Goal: Information Seeking & Learning: Learn about a topic

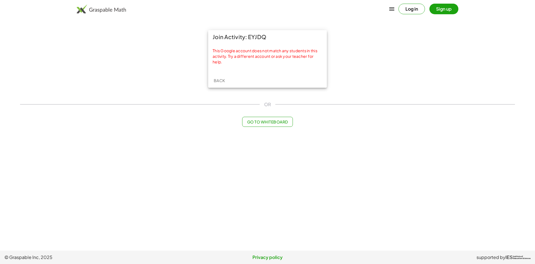
click at [412, 10] on button "Log in" at bounding box center [412, 9] width 26 height 11
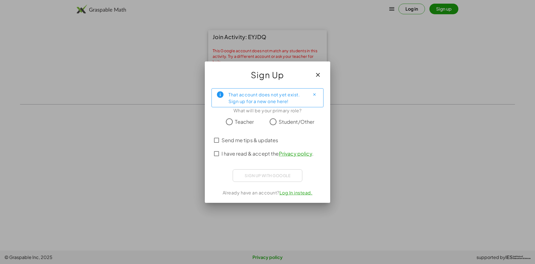
click at [316, 76] on icon "button" at bounding box center [318, 74] width 7 height 7
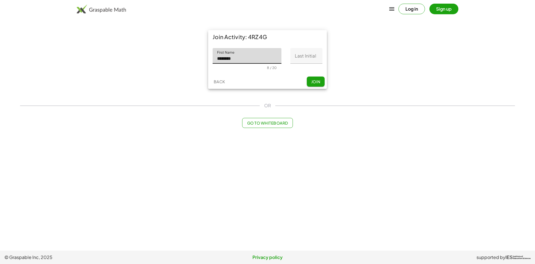
type input "********"
click at [313, 82] on span "Join" at bounding box center [315, 81] width 9 height 5
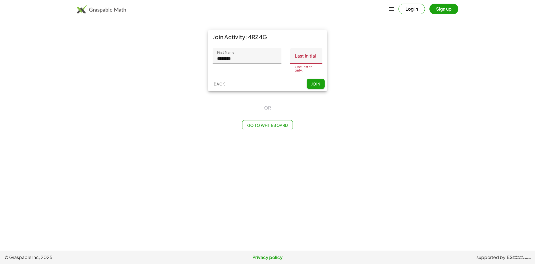
click at [306, 60] on input "Last Initial" at bounding box center [307, 56] width 32 height 16
type input "*"
click at [319, 85] on button "Join" at bounding box center [316, 85] width 18 height 10
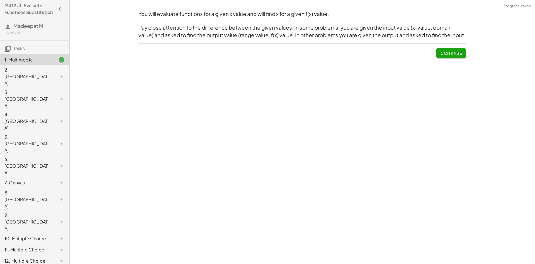
click at [448, 51] on span "Continue" at bounding box center [451, 52] width 21 height 5
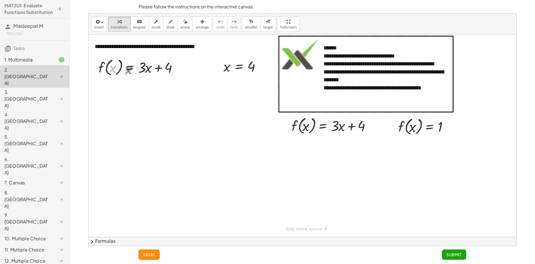
drag, startPoint x: 112, startPoint y: 69, endPoint x: 123, endPoint y: 71, distance: 11.2
click at [124, 71] on div at bounding box center [140, 66] width 88 height 21
drag, startPoint x: 123, startPoint y: 71, endPoint x: 111, endPoint y: 71, distance: 11.4
click at [111, 71] on div at bounding box center [140, 66] width 88 height 21
click at [110, 70] on div at bounding box center [140, 66] width 88 height 21
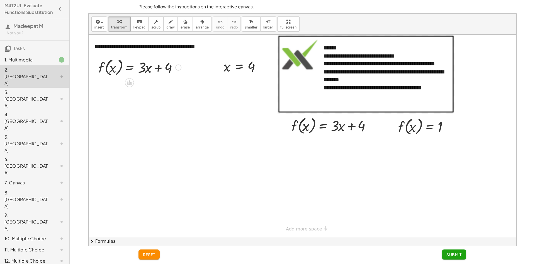
click at [173, 67] on div at bounding box center [140, 66] width 88 height 21
drag, startPoint x: 159, startPoint y: 72, endPoint x: 102, endPoint y: 74, distance: 56.7
click at [97, 85] on div "**********" at bounding box center [303, 136] width 428 height 202
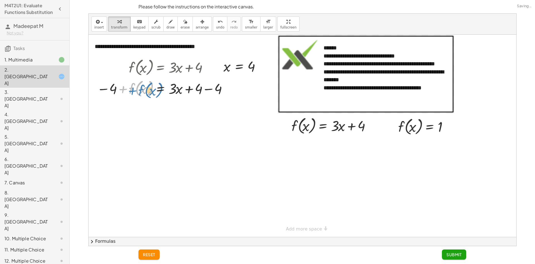
drag, startPoint x: 111, startPoint y: 68, endPoint x: 111, endPoint y: 75, distance: 6.4
click at [160, 67] on div "f ( , x ) = + · 3 · x + 4 + f ( , x ) f ( , x ) = + · 3 · x − 4 + + 4 − 4" at bounding box center [160, 67] width 0 height 0
drag, startPoint x: 199, startPoint y: 64, endPoint x: 180, endPoint y: 73, distance: 20.7
click at [180, 73] on div at bounding box center [170, 66] width 88 height 21
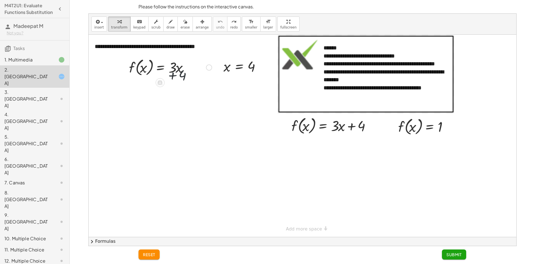
click at [179, 72] on div at bounding box center [170, 66] width 88 height 21
drag, startPoint x: 179, startPoint y: 70, endPoint x: 202, endPoint y: 61, distance: 25.1
drag, startPoint x: 202, startPoint y: 61, endPoint x: 192, endPoint y: 50, distance: 15.0
click at [192, 50] on div "**********" at bounding box center [303, 136] width 428 height 202
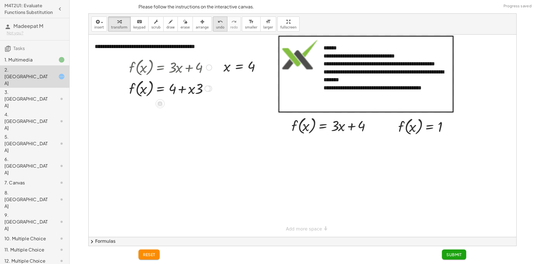
click at [218, 19] on icon "undo" at bounding box center [220, 21] width 5 height 7
drag, startPoint x: 199, startPoint y: 69, endPoint x: 197, endPoint y: 71, distance: 3.0
click at [197, 71] on div at bounding box center [170, 66] width 88 height 21
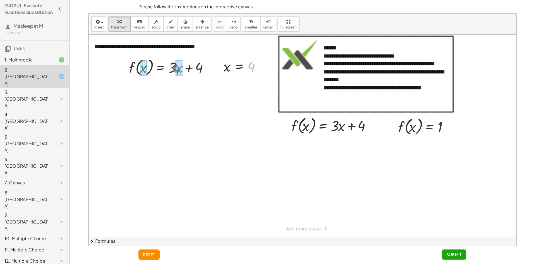
drag, startPoint x: 250, startPoint y: 67, endPoint x: 175, endPoint y: 69, distance: 75.1
click at [175, 69] on div at bounding box center [172, 66] width 93 height 21
click at [181, 90] on div at bounding box center [172, 88] width 93 height 21
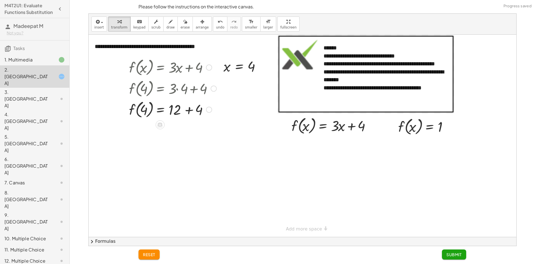
click at [187, 111] on div at bounding box center [172, 108] width 93 height 21
drag, startPoint x: 415, startPoint y: 127, endPoint x: 407, endPoint y: 133, distance: 9.8
click at [404, 136] on div at bounding box center [427, 125] width 62 height 21
click at [414, 129] on div at bounding box center [427, 125] width 62 height 21
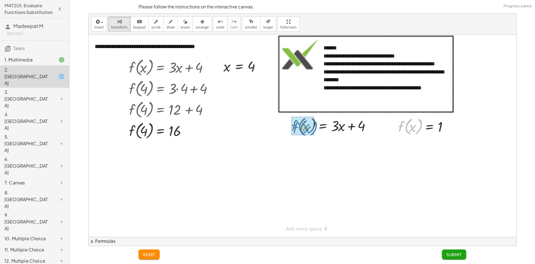
drag, startPoint x: 420, startPoint y: 125, endPoint x: 315, endPoint y: 126, distance: 105.1
click at [315, 126] on div "**********" at bounding box center [303, 136] width 428 height 202
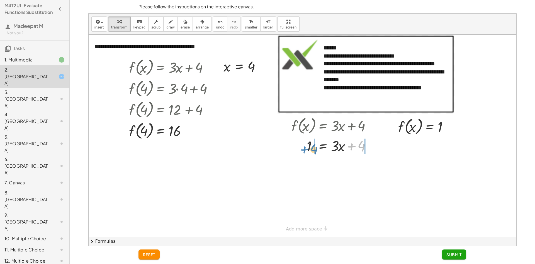
drag, startPoint x: 361, startPoint y: 148, endPoint x: 312, endPoint y: 151, distance: 48.9
click at [312, 151] on div at bounding box center [333, 145] width 88 height 19
click at [312, 163] on div at bounding box center [341, 164] width 112 height 19
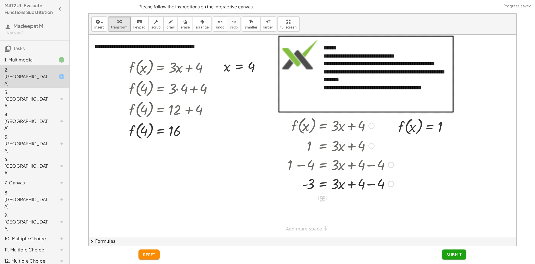
click at [373, 185] on div at bounding box center [341, 183] width 112 height 19
drag, startPoint x: 312, startPoint y: 186, endPoint x: 296, endPoint y: 188, distance: 15.4
click at [295, 189] on div at bounding box center [341, 183] width 112 height 19
click at [306, 186] on div at bounding box center [341, 183] width 112 height 19
drag, startPoint x: 336, startPoint y: 187, endPoint x: 310, endPoint y: 204, distance: 31.2
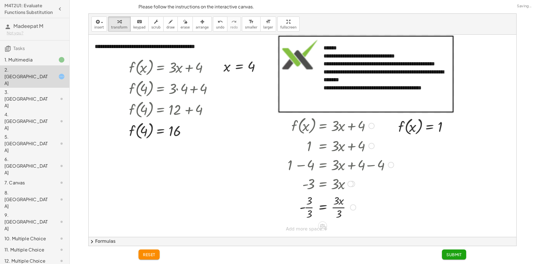
click at [311, 206] on div at bounding box center [341, 206] width 112 height 28
click at [339, 208] on div at bounding box center [341, 206] width 112 height 28
click at [454, 254] on span "Submit" at bounding box center [454, 254] width 15 height 5
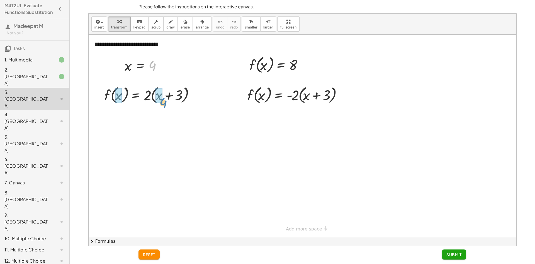
drag, startPoint x: 155, startPoint y: 68, endPoint x: 164, endPoint y: 104, distance: 37.3
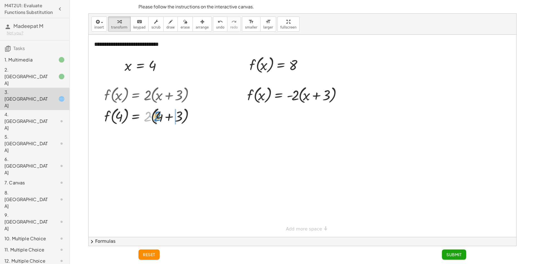
drag, startPoint x: 144, startPoint y: 118, endPoint x: 154, endPoint y: 117, distance: 9.8
click at [154, 117] on div at bounding box center [151, 115] width 98 height 21
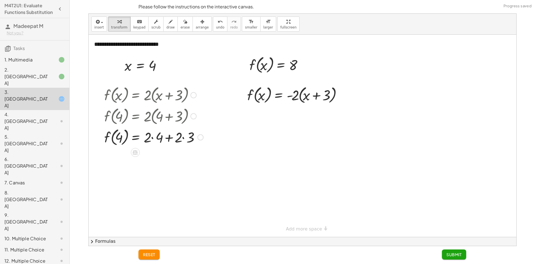
click at [183, 138] on div at bounding box center [154, 136] width 105 height 21
click at [151, 158] on div at bounding box center [154, 157] width 105 height 21
click at [159, 158] on div at bounding box center [154, 157] width 105 height 21
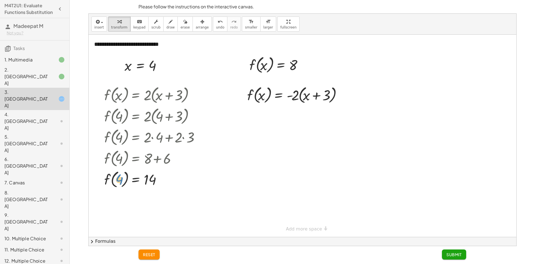
click at [116, 177] on div at bounding box center [154, 178] width 105 height 21
drag, startPoint x: 34, startPoint y: 84, endPoint x: 38, endPoint y: 83, distance: 3.7
click at [34, 88] on div "3. [GEOGRAPHIC_DATA]" at bounding box center [34, 99] width 69 height 22
click at [42, 74] on div "2. [GEOGRAPHIC_DATA]" at bounding box center [26, 76] width 45 height 20
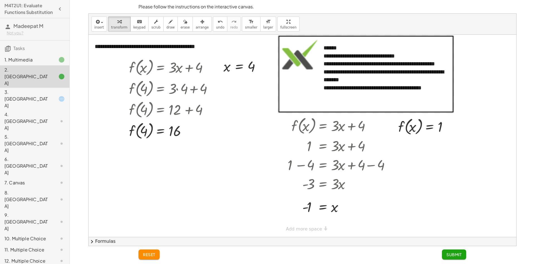
click at [44, 132] on div "3. [GEOGRAPHIC_DATA]" at bounding box center [34, 143] width 69 height 22
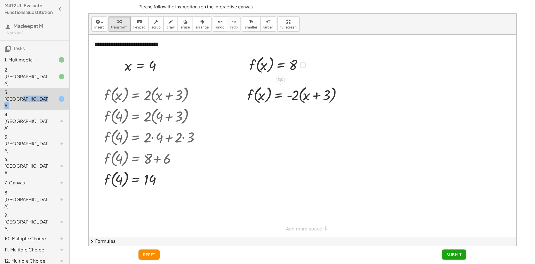
click at [263, 67] on div at bounding box center [278, 64] width 62 height 21
drag, startPoint x: 271, startPoint y: 69, endPoint x: 267, endPoint y: 89, distance: 20.1
drag, startPoint x: 293, startPoint y: 120, endPoint x: 307, endPoint y: 118, distance: 14.2
click at [307, 118] on div at bounding box center [296, 115] width 102 height 21
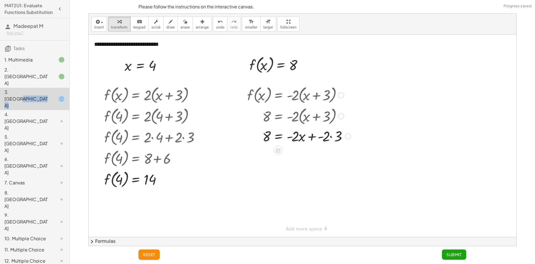
click at [298, 138] on div at bounding box center [299, 135] width 109 height 19
click at [329, 136] on div at bounding box center [299, 135] width 109 height 19
click at [331, 136] on div at bounding box center [299, 135] width 109 height 19
drag, startPoint x: 325, startPoint y: 156, endPoint x: 272, endPoint y: 160, distance: 53.4
click at [272, 160] on div at bounding box center [299, 154] width 109 height 19
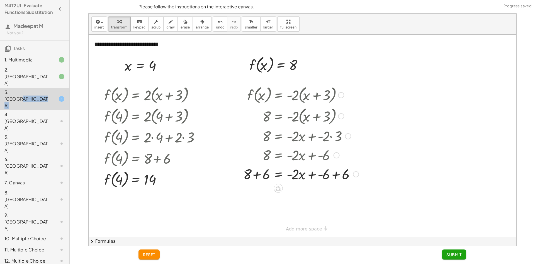
click at [257, 174] on div at bounding box center [301, 173] width 121 height 19
click at [335, 193] on div at bounding box center [301, 192] width 121 height 19
drag, startPoint x: 296, startPoint y: 195, endPoint x: 266, endPoint y: 209, distance: 33.2
click at [265, 216] on div at bounding box center [301, 216] width 121 height 28
click at [298, 218] on div at bounding box center [301, 216] width 121 height 28
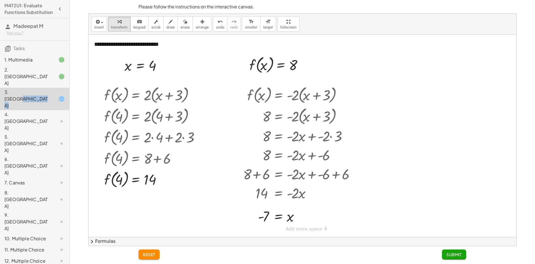
click at [448, 255] on span "Submit" at bounding box center [454, 254] width 15 height 5
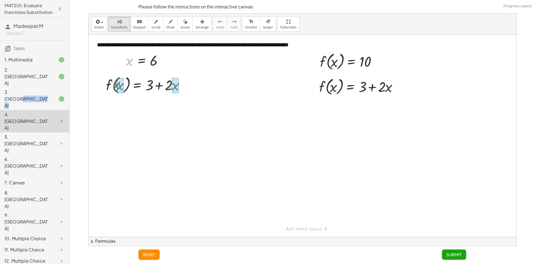
drag, startPoint x: 129, startPoint y: 62, endPoint x: 116, endPoint y: 85, distance: 26.6
click at [118, 85] on div at bounding box center [149, 84] width 93 height 21
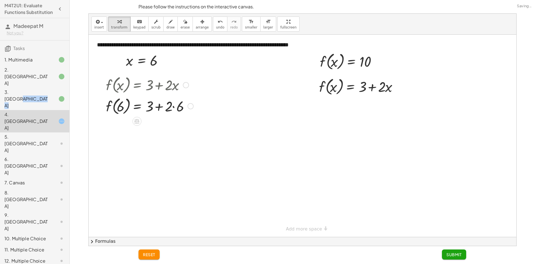
click at [173, 107] on div at bounding box center [149, 105] width 93 height 21
click at [161, 129] on div at bounding box center [149, 126] width 93 height 21
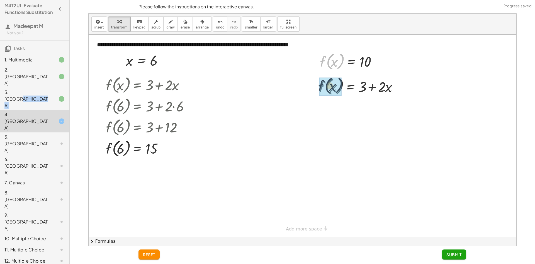
drag, startPoint x: 341, startPoint y: 66, endPoint x: 340, endPoint y: 80, distance: 14.0
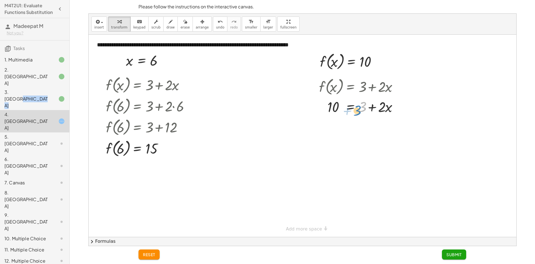
drag, startPoint x: 364, startPoint y: 112, endPoint x: 358, endPoint y: 116, distance: 6.8
click at [358, 116] on div "f ( , x ) = + 3 + · 2 · x + 3 = + 3 + · 2 · x 10" at bounding box center [358, 95] width 95 height 43
click at [35, 89] on div "3. [GEOGRAPHIC_DATA]" at bounding box center [26, 99] width 45 height 20
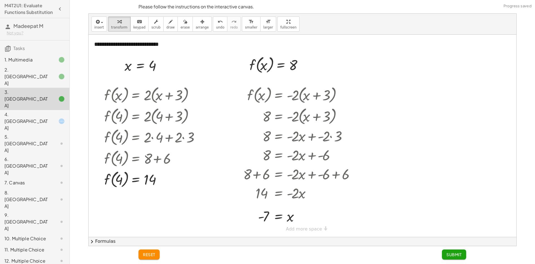
click at [33, 155] on div "4. [GEOGRAPHIC_DATA]" at bounding box center [34, 166] width 69 height 22
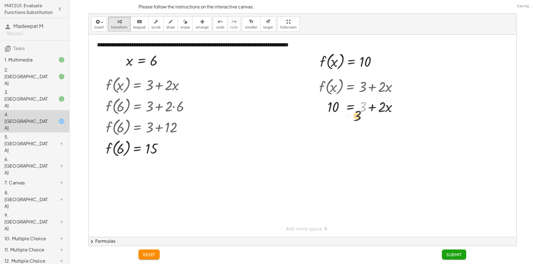
drag, startPoint x: 362, startPoint y: 108, endPoint x: 322, endPoint y: 119, distance: 41.1
click at [328, 121] on div "**********" at bounding box center [303, 136] width 428 height 202
drag, startPoint x: 322, startPoint y: 119, endPoint x: 322, endPoint y: 108, distance: 11.2
click at [322, 108] on div "**********" at bounding box center [303, 136] width 428 height 202
click at [320, 129] on div at bounding box center [357, 125] width 129 height 19
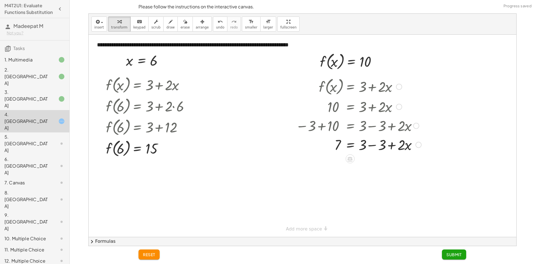
click at [373, 146] on div at bounding box center [358, 144] width 131 height 19
drag, startPoint x: 358, startPoint y: 148, endPoint x: 361, endPoint y: 148, distance: 2.8
click at [360, 151] on div at bounding box center [357, 144] width 129 height 19
drag, startPoint x: 361, startPoint y: 148, endPoint x: 361, endPoint y: 142, distance: 5.9
click at [361, 144] on div at bounding box center [357, 144] width 129 height 19
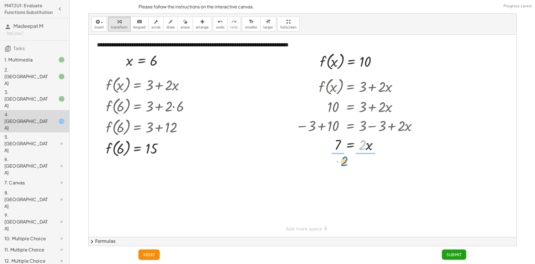
drag, startPoint x: 362, startPoint y: 145, endPoint x: 342, endPoint y: 161, distance: 25.2
click at [339, 148] on div at bounding box center [358, 144] width 125 height 19
click at [339, 167] on div at bounding box center [357, 167] width 129 height 28
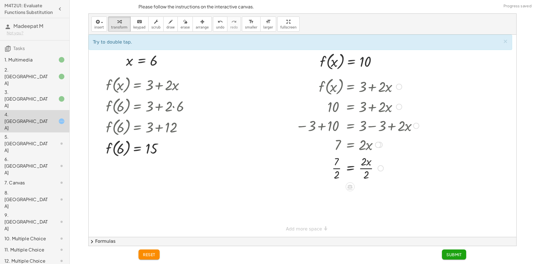
click at [366, 167] on div at bounding box center [357, 167] width 129 height 28
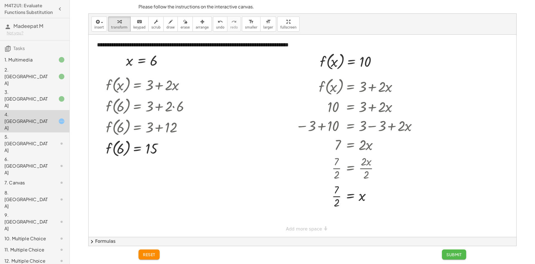
click at [456, 256] on span "Submit" at bounding box center [454, 254] width 15 height 5
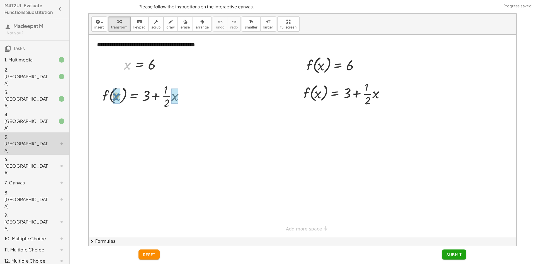
drag, startPoint x: 126, startPoint y: 66, endPoint x: 115, endPoint y: 97, distance: 33.1
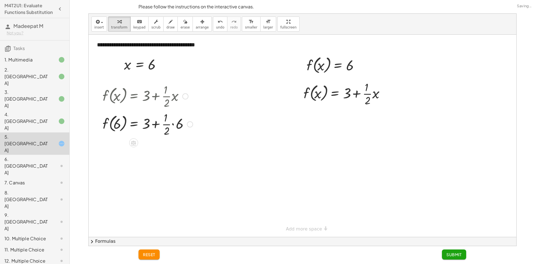
click at [171, 124] on div at bounding box center [148, 124] width 96 height 28
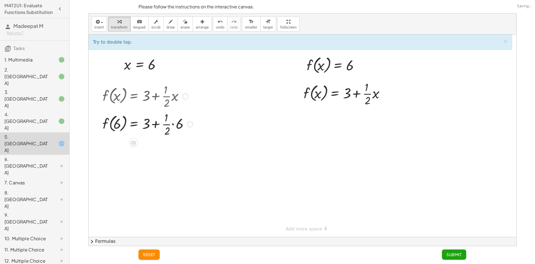
click at [173, 124] on div at bounding box center [148, 124] width 96 height 28
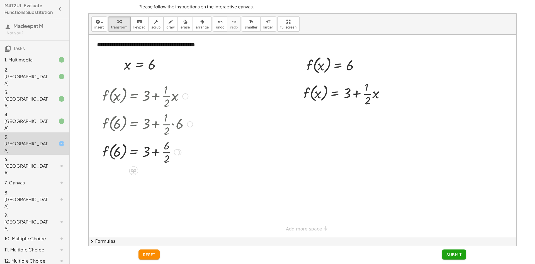
drag, startPoint x: 164, startPoint y: 147, endPoint x: 161, endPoint y: 148, distance: 3.7
click at [161, 148] on div at bounding box center [148, 151] width 96 height 28
click at [160, 149] on div at bounding box center [148, 151] width 96 height 28
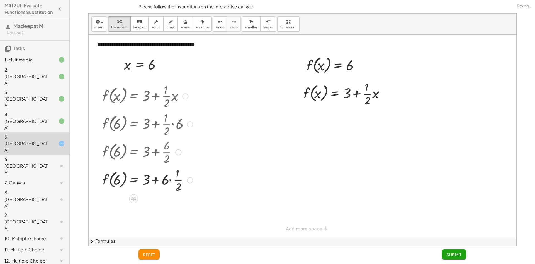
click at [171, 179] on div at bounding box center [148, 179] width 96 height 28
click at [213, 25] on button "undo undo" at bounding box center [220, 23] width 15 height 15
click at [216, 26] on span "undo" at bounding box center [220, 27] width 8 height 4
click at [156, 152] on div at bounding box center [142, 151] width 84 height 28
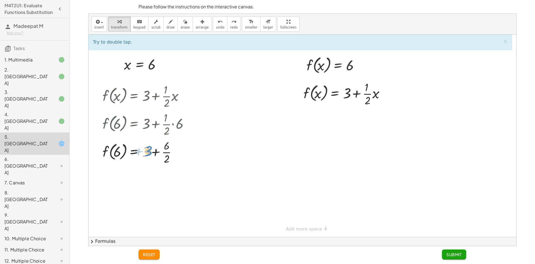
click at [148, 150] on div at bounding box center [142, 151] width 84 height 28
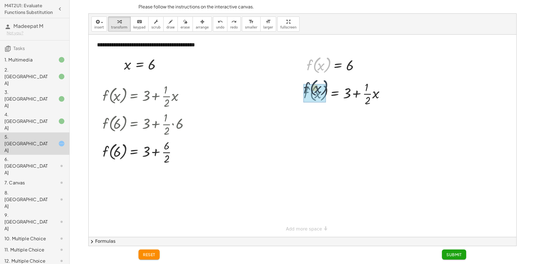
drag, startPoint x: 325, startPoint y: 77, endPoint x: 324, endPoint y: 102, distance: 24.6
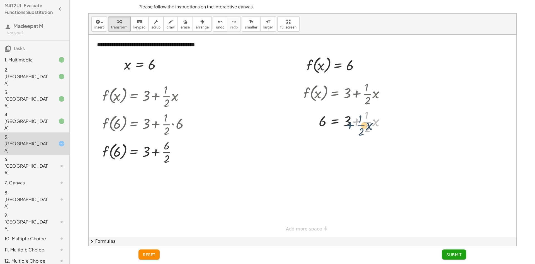
drag, startPoint x: 351, startPoint y: 122, endPoint x: 351, endPoint y: 119, distance: 3.1
click at [354, 119] on div at bounding box center [346, 121] width 91 height 28
drag, startPoint x: 348, startPoint y: 124, endPoint x: 309, endPoint y: 131, distance: 40.0
click at [309, 131] on div at bounding box center [346, 121] width 91 height 28
click at [313, 148] on div at bounding box center [346, 149] width 125 height 28
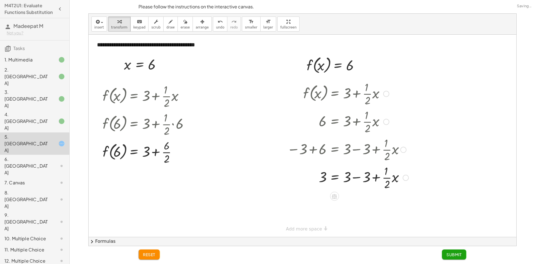
click at [358, 178] on div at bounding box center [347, 177] width 127 height 28
click at [351, 180] on div at bounding box center [346, 177] width 125 height 28
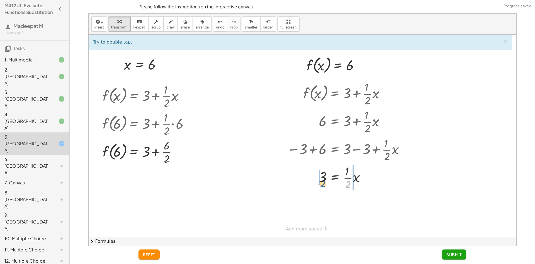
drag, startPoint x: 349, startPoint y: 183, endPoint x: 325, endPoint y: 180, distance: 24.7
click at [324, 180] on div at bounding box center [346, 177] width 125 height 28
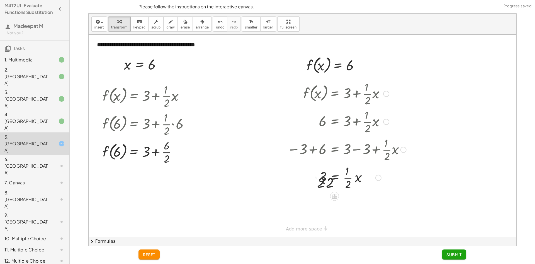
click at [325, 180] on div at bounding box center [346, 177] width 125 height 28
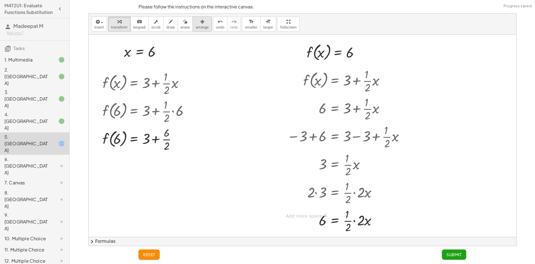
scroll to position [13, 0]
click at [218, 22] on icon "undo" at bounding box center [220, 21] width 5 height 7
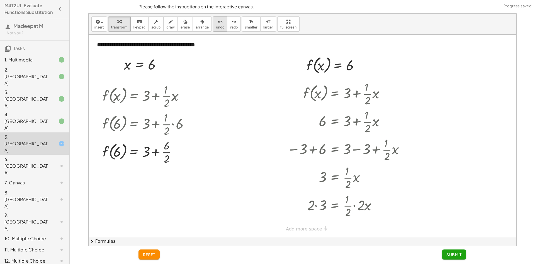
scroll to position [0, 0]
click at [216, 27] on span "undo" at bounding box center [220, 27] width 8 height 4
drag, startPoint x: 346, startPoint y: 185, endPoint x: 354, endPoint y: 188, distance: 8.2
click at [354, 190] on div at bounding box center [347, 177] width 102 height 28
click at [349, 183] on div at bounding box center [347, 177] width 102 height 28
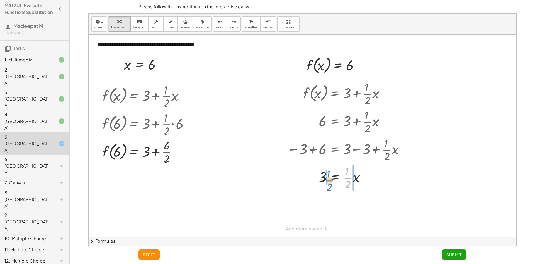
drag, startPoint x: 350, startPoint y: 177, endPoint x: 332, endPoint y: 179, distance: 18.2
click at [332, 179] on div at bounding box center [347, 177] width 102 height 28
click at [315, 206] on div at bounding box center [346, 205] width 125 height 28
click at [354, 206] on div at bounding box center [346, 205] width 125 height 28
click at [348, 204] on div at bounding box center [346, 205] width 125 height 28
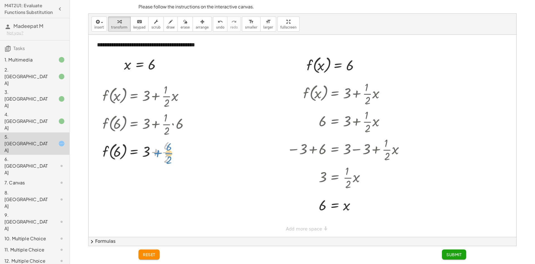
click at [169, 154] on div at bounding box center [142, 151] width 84 height 28
click at [155, 152] on div at bounding box center [142, 151] width 84 height 28
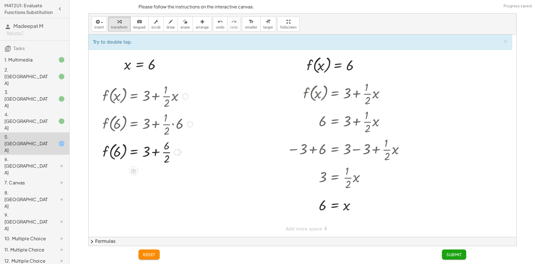
click at [168, 153] on div at bounding box center [142, 151] width 84 height 28
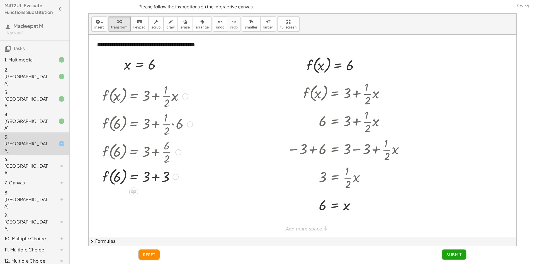
click at [157, 177] on div at bounding box center [148, 175] width 96 height 21
click at [446, 254] on button "Submit" at bounding box center [454, 254] width 24 height 10
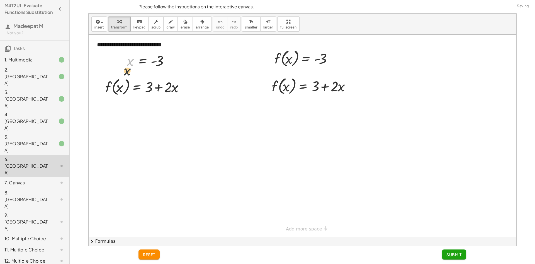
drag, startPoint x: 131, startPoint y: 63, endPoint x: 121, endPoint y: 90, distance: 28.7
click at [124, 86] on div "**********" at bounding box center [303, 136] width 428 height 202
click at [121, 91] on div at bounding box center [149, 86] width 102 height 21
click at [173, 109] on div at bounding box center [149, 107] width 102 height 21
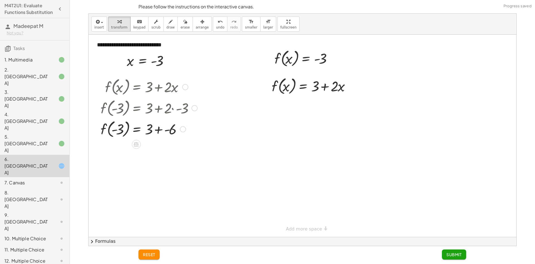
click at [158, 130] on div at bounding box center [149, 128] width 102 height 21
click at [159, 150] on div at bounding box center [149, 149] width 102 height 21
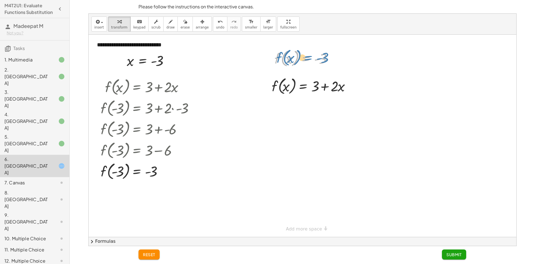
click at [299, 60] on div at bounding box center [305, 57] width 67 height 21
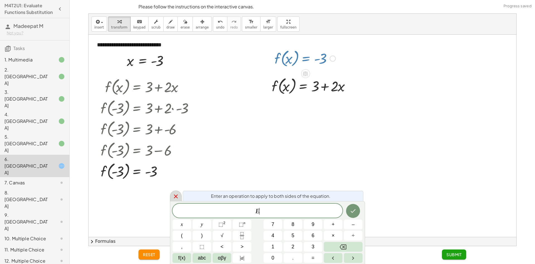
click at [175, 198] on icon at bounding box center [176, 196] width 7 height 7
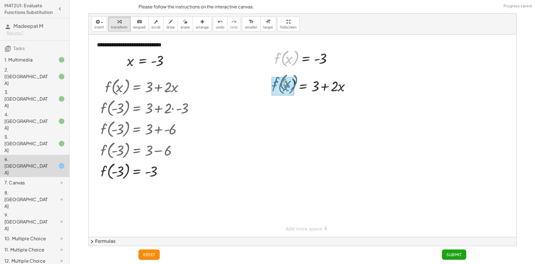
drag, startPoint x: 298, startPoint y: 68, endPoint x: 296, endPoint y: 94, distance: 25.7
click at [296, 94] on div "**********" at bounding box center [303, 136] width 428 height 202
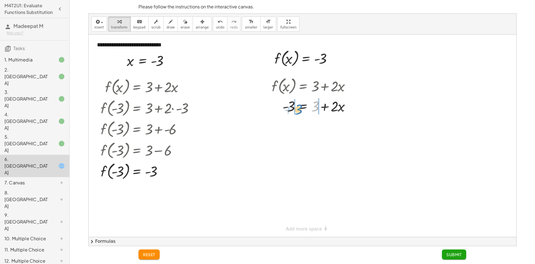
drag, startPoint x: 315, startPoint y: 107, endPoint x: 299, endPoint y: 110, distance: 16.5
click at [299, 110] on div at bounding box center [313, 105] width 88 height 19
click at [282, 126] on div at bounding box center [314, 124] width 122 height 19
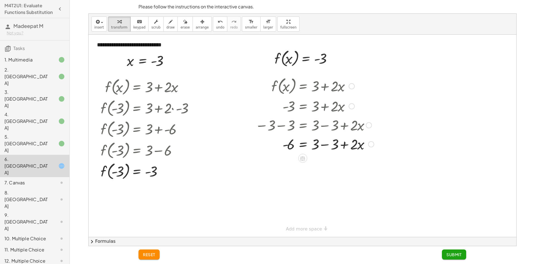
click at [326, 144] on div at bounding box center [315, 143] width 124 height 19
drag, startPoint x: 315, startPoint y: 153, endPoint x: 285, endPoint y: 160, distance: 30.0
click at [289, 169] on div at bounding box center [314, 167] width 122 height 28
click at [318, 197] on div at bounding box center [314, 195] width 122 height 28
click at [453, 253] on span "Submit" at bounding box center [454, 254] width 15 height 5
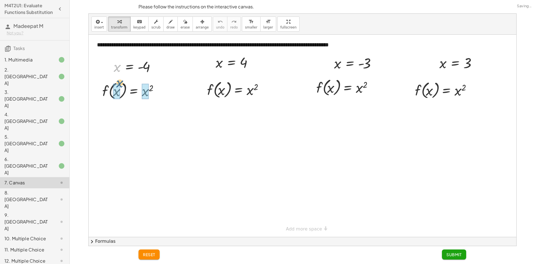
drag, startPoint x: 115, startPoint y: 72, endPoint x: 117, endPoint y: 91, distance: 19.4
drag, startPoint x: 165, startPoint y: 108, endPoint x: 162, endPoint y: 109, distance: 3.3
click at [162, 109] on div at bounding box center [137, 111] width 85 height 21
click at [158, 110] on div at bounding box center [137, 111] width 85 height 21
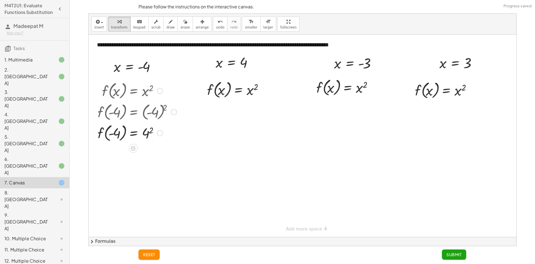
click at [146, 130] on div at bounding box center [137, 132] width 85 height 21
drag, startPoint x: 244, startPoint y: 63, endPoint x: 215, endPoint y: 89, distance: 39.1
drag, startPoint x: 215, startPoint y: 89, endPoint x: 219, endPoint y: 91, distance: 3.9
click at [219, 91] on div at bounding box center [237, 89] width 66 height 21
drag, startPoint x: 240, startPoint y: 62, endPoint x: 220, endPoint y: 93, distance: 37.2
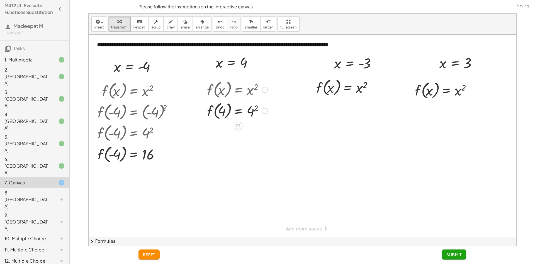
click at [251, 110] on div at bounding box center [237, 110] width 66 height 21
drag, startPoint x: 338, startPoint y: 65, endPoint x: 332, endPoint y: 81, distance: 16.6
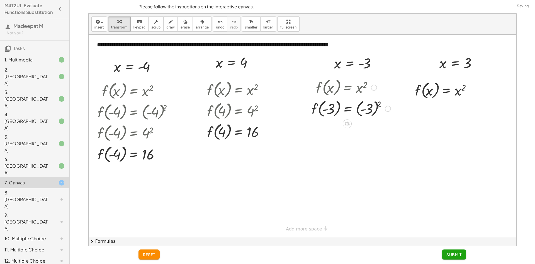
click at [369, 108] on div at bounding box center [351, 108] width 85 height 21
click at [359, 128] on div at bounding box center [351, 129] width 85 height 21
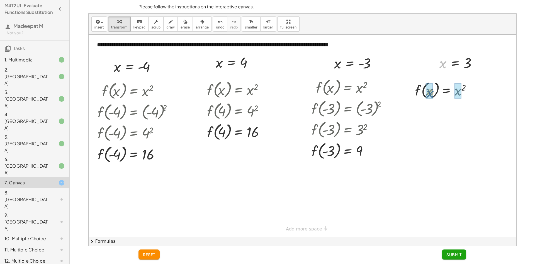
drag, startPoint x: 444, startPoint y: 65, endPoint x: 429, endPoint y: 98, distance: 36.3
click at [462, 114] on div at bounding box center [445, 110] width 66 height 21
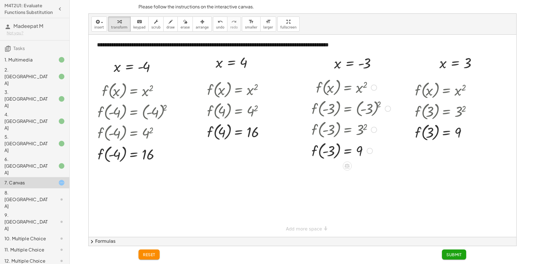
click at [366, 105] on div at bounding box center [351, 108] width 85 height 21
click at [149, 254] on span "reset" at bounding box center [149, 254] width 12 height 5
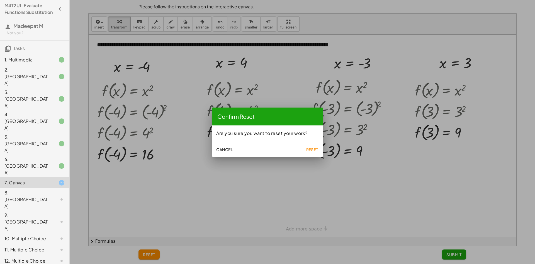
click at [312, 148] on span "Reset" at bounding box center [312, 149] width 12 height 5
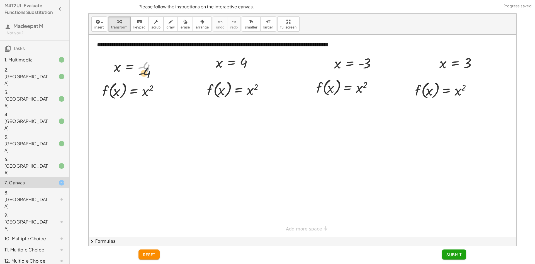
drag, startPoint x: 146, startPoint y: 67, endPoint x: 147, endPoint y: 74, distance: 7.0
click at [147, 74] on div at bounding box center [136, 66] width 51 height 18
drag, startPoint x: 122, startPoint y: 85, endPoint x: 116, endPoint y: 93, distance: 9.6
click at [116, 93] on div at bounding box center [133, 90] width 66 height 21
drag, startPoint x: 165, startPoint y: 107, endPoint x: 160, endPoint y: 103, distance: 6.4
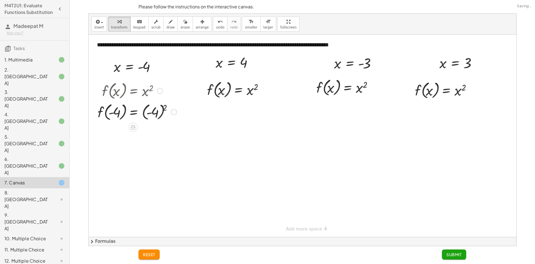
click at [165, 106] on div at bounding box center [137, 111] width 85 height 21
click at [0, 0] on div "f ( , x ) = x 2 f ( , - 4 ) = ( - 4 ) 2 16 f ( , ) = - 4 16" at bounding box center [0, 0] width 0 height 0
click at [160, 106] on div at bounding box center [132, 111] width 74 height 21
click at [218, 22] on icon "undo" at bounding box center [220, 21] width 5 height 7
drag, startPoint x: 166, startPoint y: 107, endPoint x: 158, endPoint y: 108, distance: 8.7
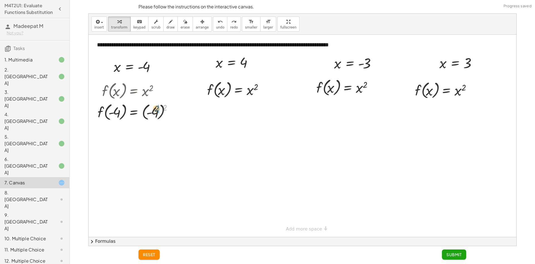
click at [158, 108] on div at bounding box center [137, 111] width 85 height 21
click at [151, 131] on div at bounding box center [137, 132] width 85 height 21
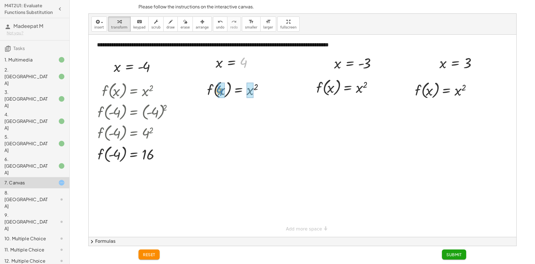
drag, startPoint x: 245, startPoint y: 61, endPoint x: 221, endPoint y: 89, distance: 36.6
click at [221, 89] on div at bounding box center [237, 89] width 66 height 21
click at [250, 112] on div at bounding box center [237, 110] width 66 height 21
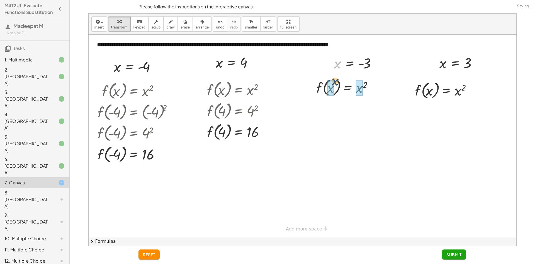
drag, startPoint x: 338, startPoint y: 67, endPoint x: 334, endPoint y: 88, distance: 21.3
click at [335, 88] on div "**********" at bounding box center [303, 136] width 428 height 202
click at [370, 108] on div at bounding box center [351, 108] width 85 height 21
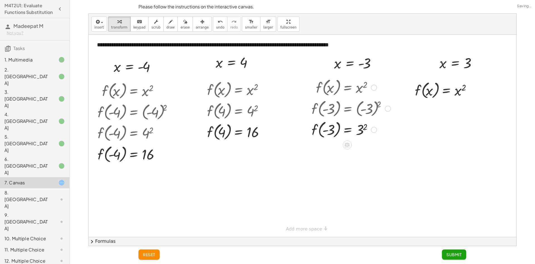
click at [360, 127] on div at bounding box center [351, 129] width 85 height 21
drag, startPoint x: 441, startPoint y: 66, endPoint x: 423, endPoint y: 93, distance: 33.1
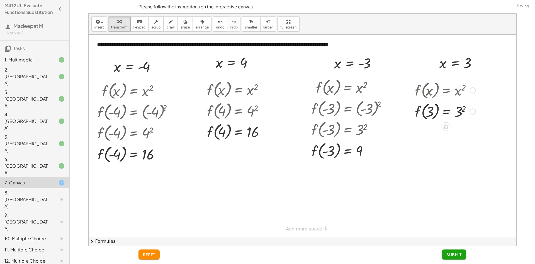
click at [458, 114] on div at bounding box center [445, 110] width 66 height 21
click at [454, 255] on span "Submit" at bounding box center [454, 254] width 15 height 5
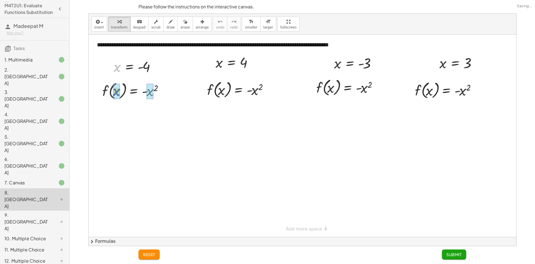
drag, startPoint x: 118, startPoint y: 67, endPoint x: 117, endPoint y: 92, distance: 24.6
click at [160, 111] on div at bounding box center [140, 111] width 90 height 21
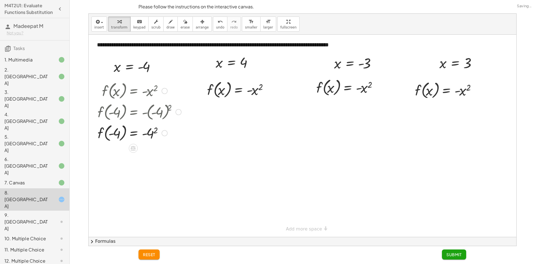
click at [151, 114] on div at bounding box center [140, 111] width 90 height 21
click at [156, 133] on div at bounding box center [140, 132] width 90 height 21
drag, startPoint x: 219, startPoint y: 63, endPoint x: 219, endPoint y: 88, distance: 25.1
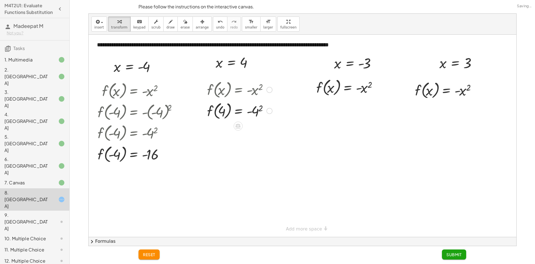
click at [251, 112] on div at bounding box center [239, 110] width 71 height 21
click at [256, 110] on div at bounding box center [239, 110] width 71 height 21
drag, startPoint x: 335, startPoint y: 63, endPoint x: 327, endPoint y: 85, distance: 23.6
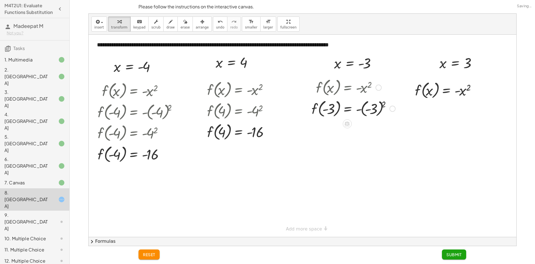
click at [373, 110] on div at bounding box center [354, 108] width 90 height 21
click at [363, 131] on div at bounding box center [354, 129] width 90 height 21
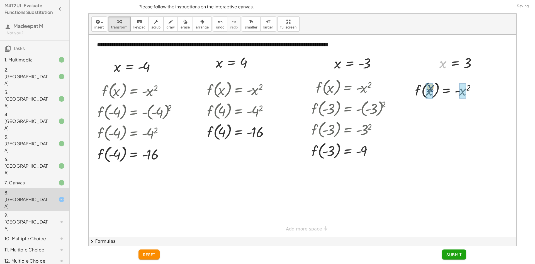
drag, startPoint x: 441, startPoint y: 63, endPoint x: 428, endPoint y: 88, distance: 28.8
click at [467, 111] on div at bounding box center [447, 110] width 71 height 21
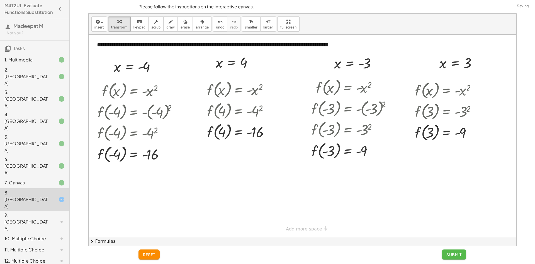
click at [462, 256] on span "Submit" at bounding box center [454, 254] width 15 height 5
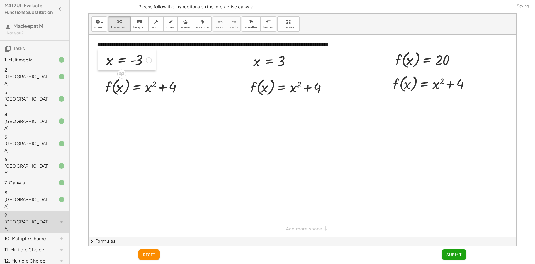
drag, startPoint x: 106, startPoint y: 59, endPoint x: 110, endPoint y: 62, distance: 5.4
click at [106, 61] on div at bounding box center [102, 59] width 8 height 21
drag, startPoint x: 111, startPoint y: 64, endPoint x: 114, endPoint y: 67, distance: 3.6
click at [114, 70] on div at bounding box center [132, 62] width 51 height 18
click at [115, 70] on div at bounding box center [132, 62] width 51 height 18
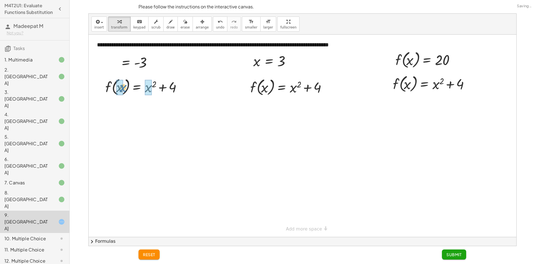
drag, startPoint x: 115, startPoint y: 68, endPoint x: 123, endPoint y: 92, distance: 25.8
click at [124, 94] on div "**********" at bounding box center [303, 136] width 428 height 202
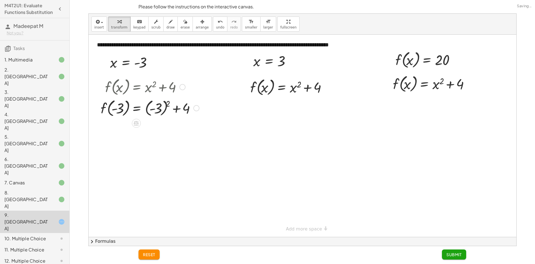
click at [163, 105] on div at bounding box center [150, 107] width 104 height 21
click at [159, 128] on div at bounding box center [150, 128] width 104 height 21
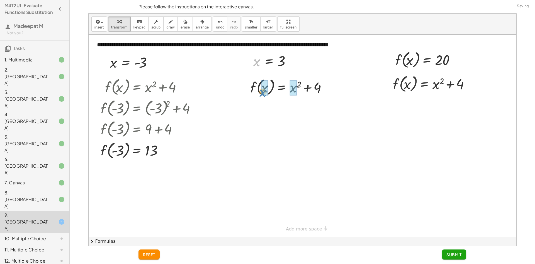
drag, startPoint x: 255, startPoint y: 64, endPoint x: 262, endPoint y: 95, distance: 31.6
click at [295, 111] on div at bounding box center [291, 107] width 86 height 21
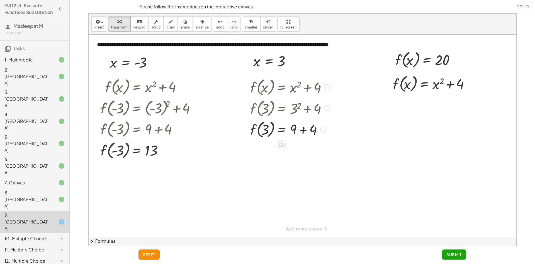
click at [300, 128] on div at bounding box center [291, 128] width 86 height 21
drag, startPoint x: 409, startPoint y: 59, endPoint x: 406, endPoint y: 85, distance: 26.9
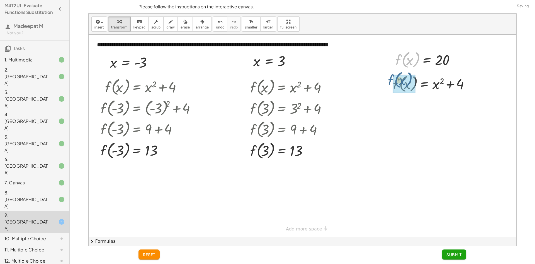
drag, startPoint x: 417, startPoint y: 60, endPoint x: 410, endPoint y: 81, distance: 21.7
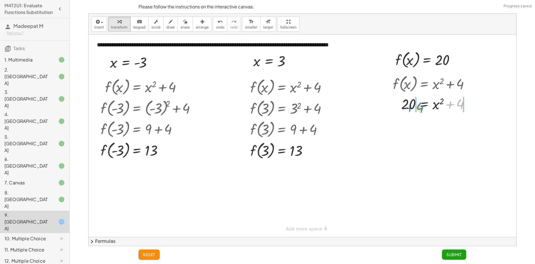
drag, startPoint x: 460, startPoint y: 106, endPoint x: 423, endPoint y: 109, distance: 37.5
click at [423, 109] on div at bounding box center [433, 103] width 86 height 19
click at [402, 124] on div at bounding box center [438, 122] width 116 height 19
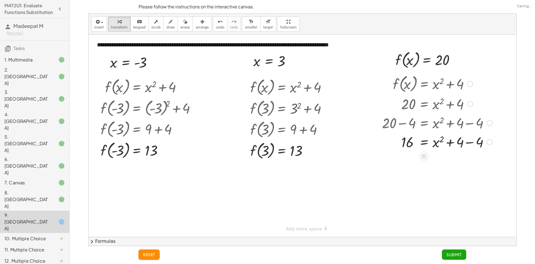
click at [468, 142] on div at bounding box center [438, 141] width 116 height 19
drag, startPoint x: 438, startPoint y: 142, endPoint x: 431, endPoint y: 143, distance: 6.5
click at [433, 143] on div at bounding box center [438, 141] width 116 height 18
click at [418, 142] on div at bounding box center [438, 141] width 116 height 18
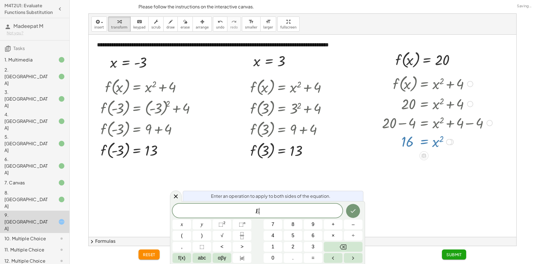
drag, startPoint x: 418, startPoint y: 142, endPoint x: 426, endPoint y: 140, distance: 7.4
click at [421, 140] on div at bounding box center [438, 141] width 116 height 18
click at [176, 194] on icon at bounding box center [176, 196] width 7 height 7
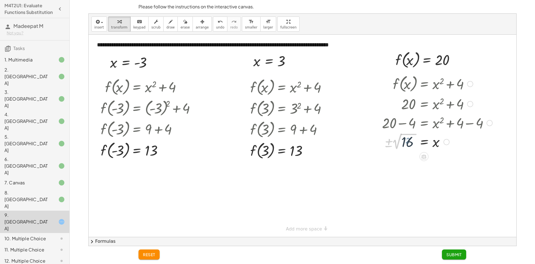
click at [415, 139] on div at bounding box center [438, 141] width 116 height 20
click at [406, 153] on div at bounding box center [438, 160] width 116 height 20
click at [412, 179] on div at bounding box center [438, 180] width 116 height 18
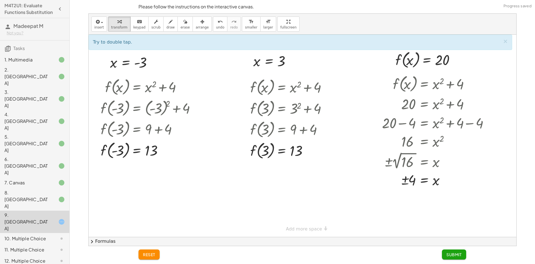
click at [457, 255] on span "Submit" at bounding box center [454, 254] width 15 height 5
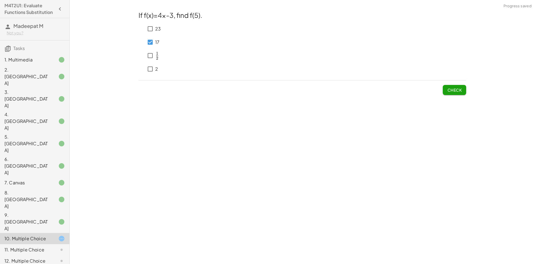
click at [458, 91] on span "Check" at bounding box center [455, 89] width 15 height 5
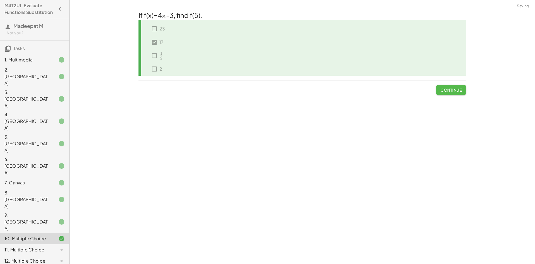
click at [463, 88] on button "Continue" at bounding box center [451, 90] width 30 height 10
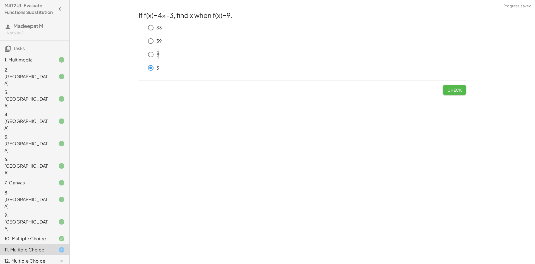
click at [462, 88] on span "Check" at bounding box center [455, 89] width 15 height 5
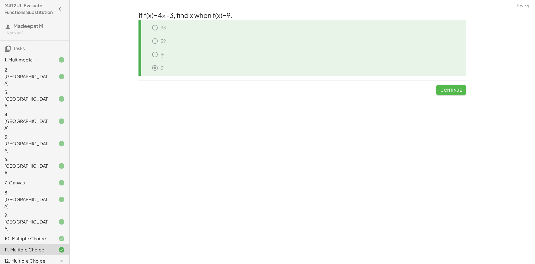
click at [458, 89] on span "Continue" at bounding box center [451, 89] width 21 height 5
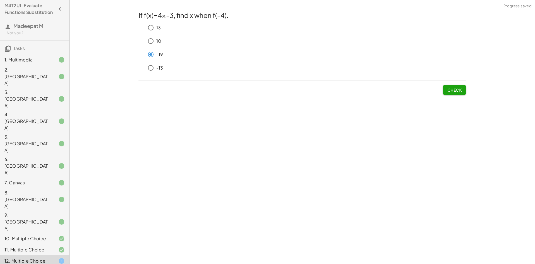
click at [463, 86] on button "Check" at bounding box center [454, 90] width 23 height 10
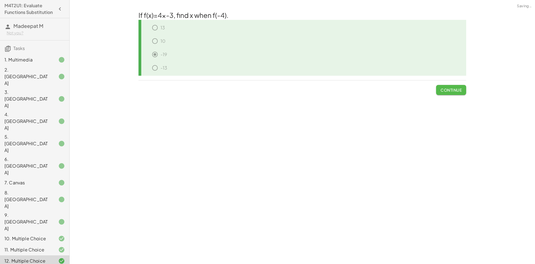
click at [460, 87] on button "Continue" at bounding box center [451, 90] width 30 height 10
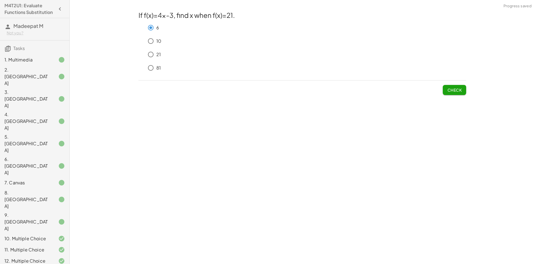
click at [459, 88] on span "Check" at bounding box center [455, 89] width 15 height 5
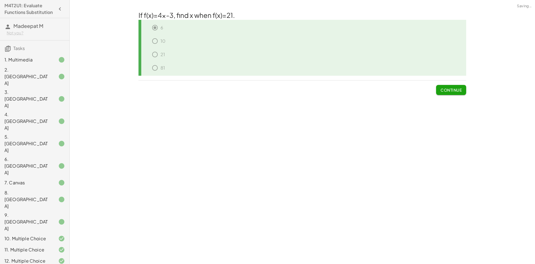
click at [455, 89] on span "Continue" at bounding box center [451, 89] width 21 height 5
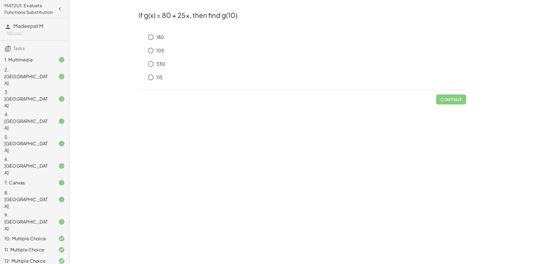
click at [156, 62] on div "330" at bounding box center [305, 63] width 321 height 11
click at [453, 98] on span "Check" at bounding box center [455, 99] width 15 height 5
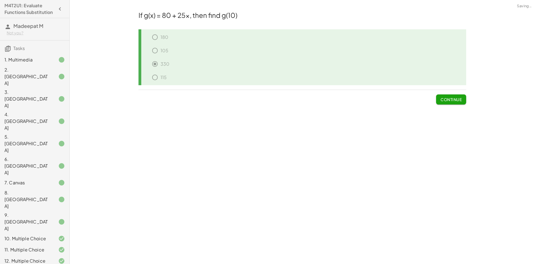
click at [455, 100] on span "Continue" at bounding box center [451, 99] width 21 height 5
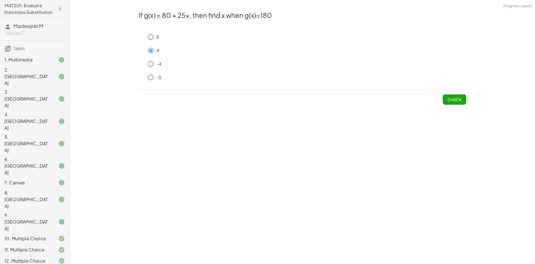
click at [450, 99] on span "Check" at bounding box center [455, 99] width 15 height 5
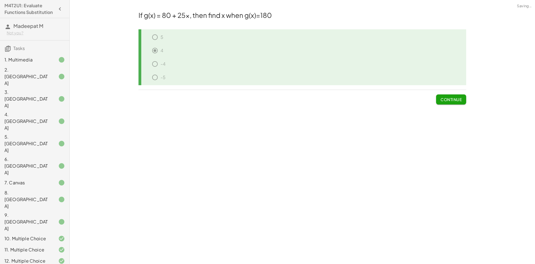
click at [450, 99] on span "Continue" at bounding box center [451, 99] width 21 height 5
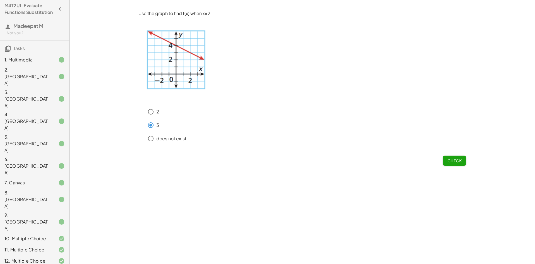
click at [457, 157] on button "Check" at bounding box center [454, 160] width 23 height 10
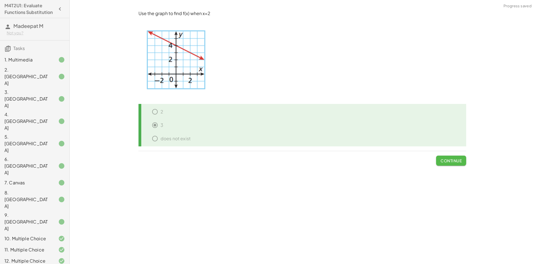
click at [454, 160] on span "Continue" at bounding box center [451, 160] width 21 height 5
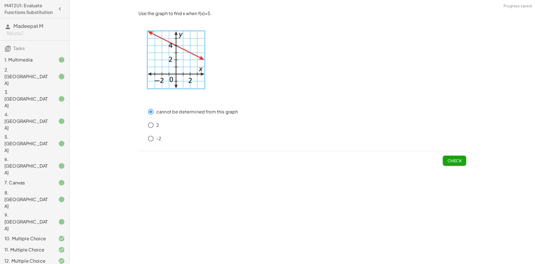
click at [456, 161] on span "Check" at bounding box center [455, 160] width 15 height 5
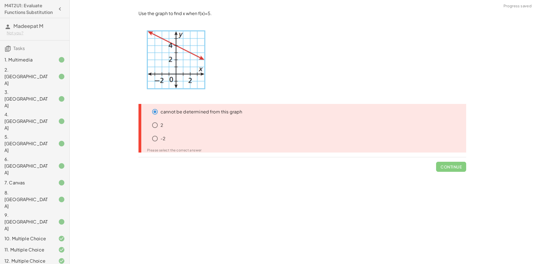
click at [451, 165] on span "Continue" at bounding box center [451, 164] width 30 height 15
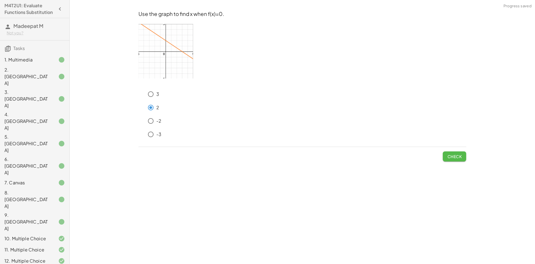
drag, startPoint x: 455, startPoint y: 155, endPoint x: 455, endPoint y: 151, distance: 3.3
click at [455, 154] on span "Check" at bounding box center [455, 156] width 15 height 5
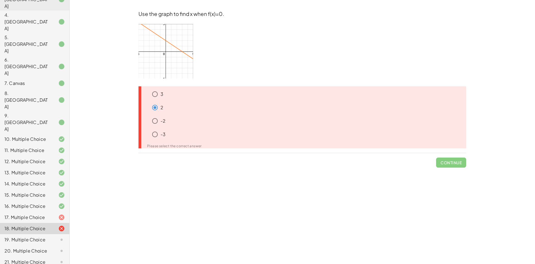
scroll to position [105, 0]
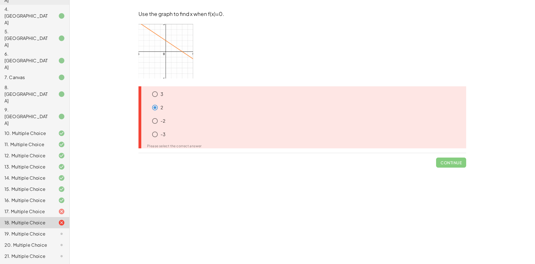
click at [32, 230] on div "19. Multiple Choice" at bounding box center [26, 233] width 45 height 7
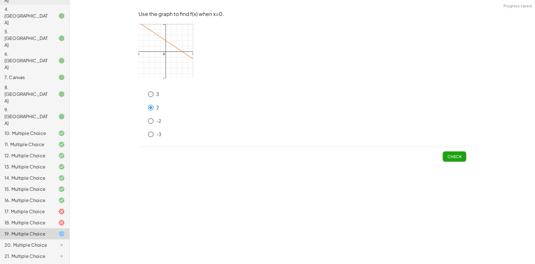
click at [454, 155] on span "Check" at bounding box center [455, 156] width 15 height 5
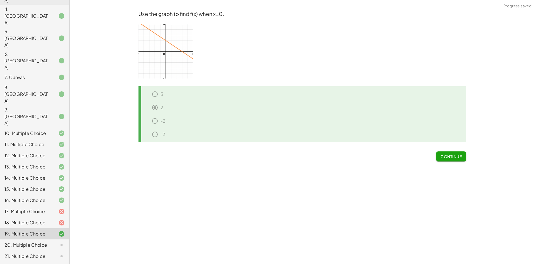
click at [456, 158] on span "Continue" at bounding box center [451, 156] width 21 height 5
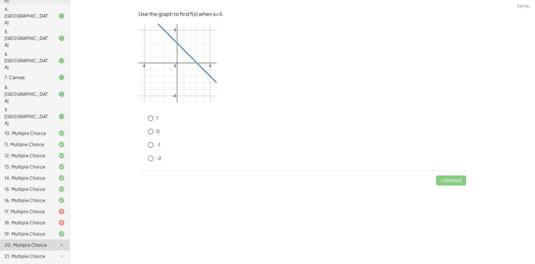
click at [30, 239] on div "18. Multiple Choice" at bounding box center [34, 244] width 69 height 11
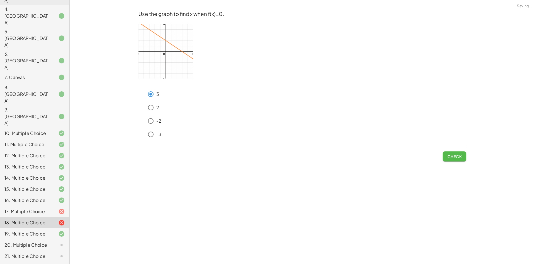
drag, startPoint x: 459, startPoint y: 155, endPoint x: 446, endPoint y: 153, distance: 13.3
click at [459, 155] on span "Check" at bounding box center [455, 156] width 15 height 5
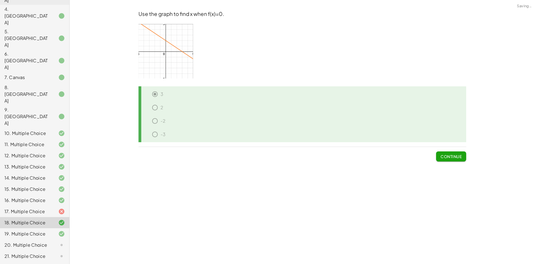
click at [58, 208] on icon at bounding box center [61, 211] width 7 height 7
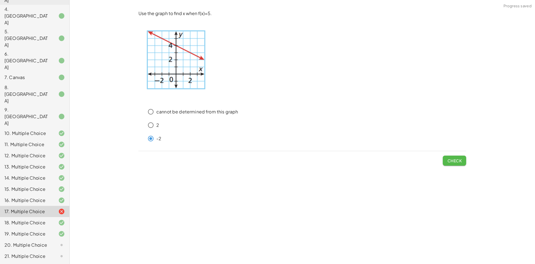
click at [457, 160] on span "Check" at bounding box center [455, 160] width 15 height 5
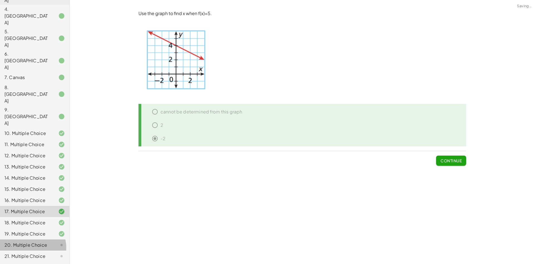
click at [50, 241] on div at bounding box center [57, 244] width 16 height 7
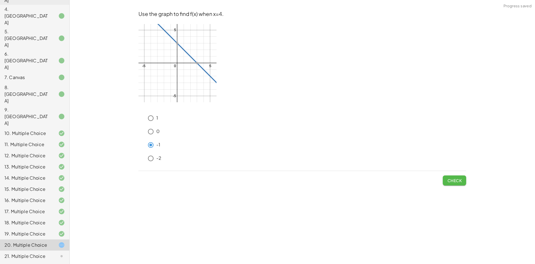
click at [454, 182] on span "Check" at bounding box center [455, 180] width 15 height 5
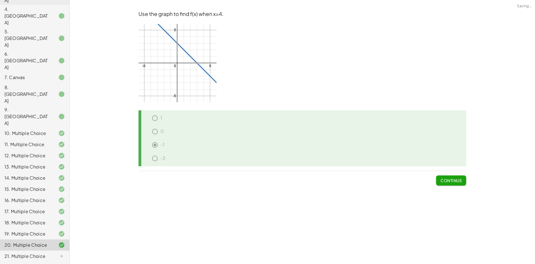
click at [454, 182] on span "Continue" at bounding box center [451, 180] width 21 height 5
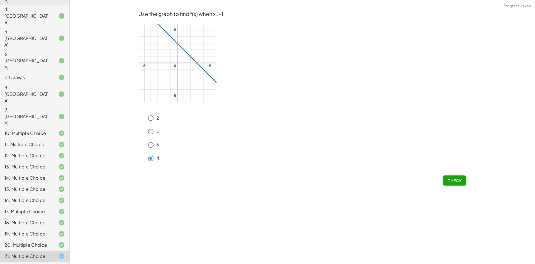
click at [444, 180] on button "Check" at bounding box center [454, 180] width 23 height 10
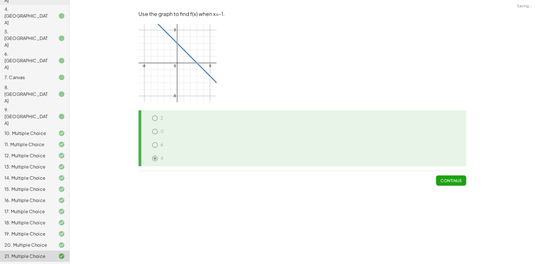
click at [447, 182] on span "Continue" at bounding box center [451, 180] width 21 height 5
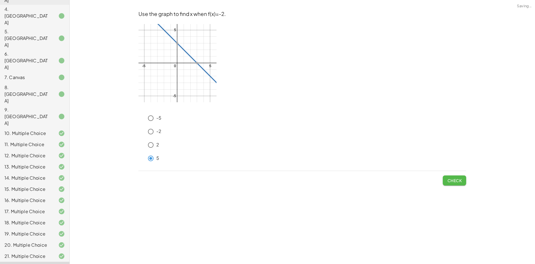
click at [450, 176] on button "Check" at bounding box center [454, 180] width 23 height 10
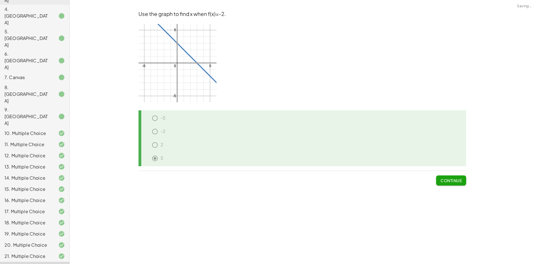
click at [447, 180] on span "Continue" at bounding box center [451, 180] width 21 height 5
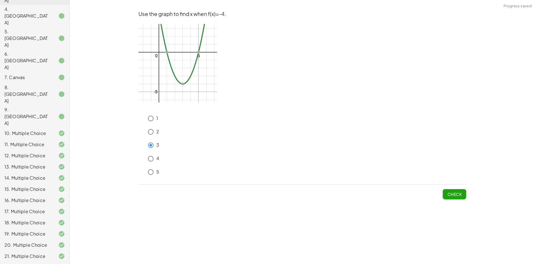
click at [461, 196] on button "Check" at bounding box center [454, 194] width 23 height 10
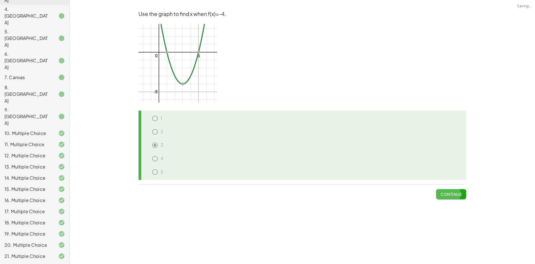
click at [453, 189] on button "Continue" at bounding box center [451, 194] width 30 height 10
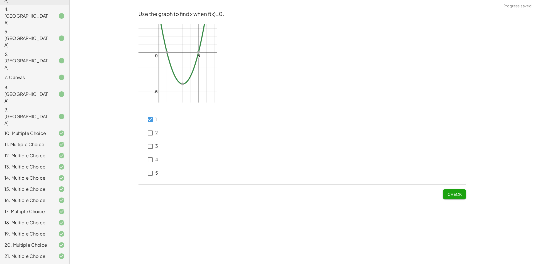
click at [462, 193] on button "Check" at bounding box center [454, 194] width 23 height 10
click at [452, 192] on span "Check" at bounding box center [455, 193] width 15 height 5
click at [453, 190] on button "Check" at bounding box center [454, 194] width 23 height 10
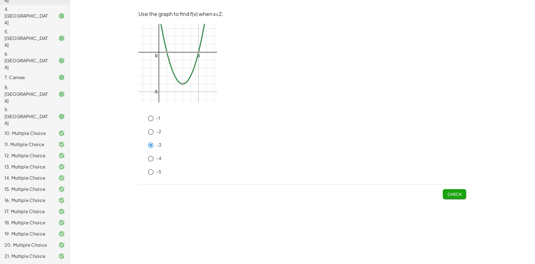
click at [465, 196] on button "Check" at bounding box center [454, 194] width 23 height 10
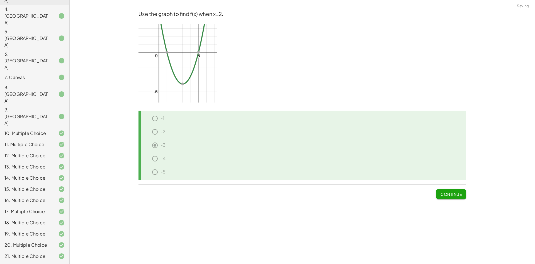
click at [462, 196] on button "Continue" at bounding box center [451, 194] width 30 height 10
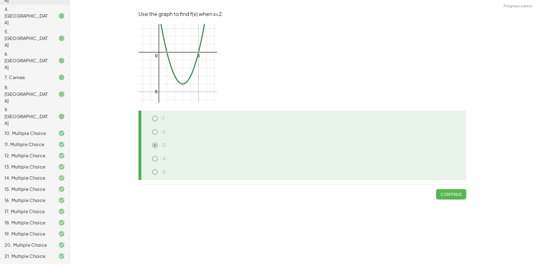
click at [455, 194] on span "Continue" at bounding box center [451, 193] width 21 height 5
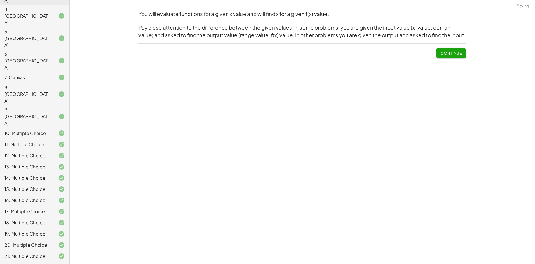
drag, startPoint x: 455, startPoint y: 194, endPoint x: 258, endPoint y: 180, distance: 197.5
click at [407, 190] on div "You will evaluate functions for a given x value and will find x for a given f(x…" at bounding box center [303, 132] width 466 height 264
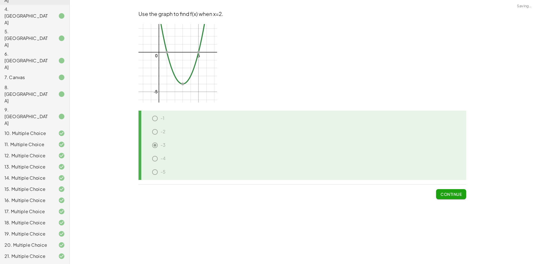
click at [457, 194] on span "Continue" at bounding box center [451, 193] width 21 height 5
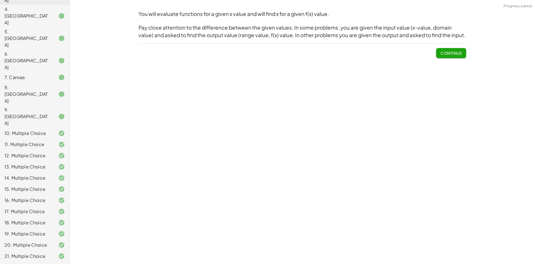
click at [447, 51] on span "Continue" at bounding box center [451, 52] width 21 height 5
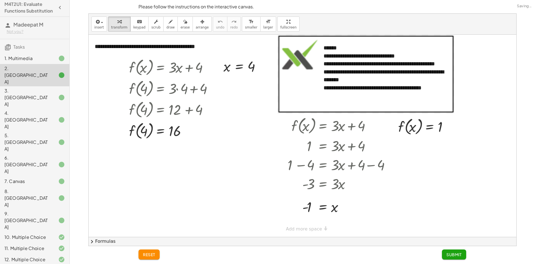
scroll to position [0, 0]
click at [28, 88] on div "1. Multimedia" at bounding box center [34, 99] width 69 height 22
